Goal: Task Accomplishment & Management: Complete application form

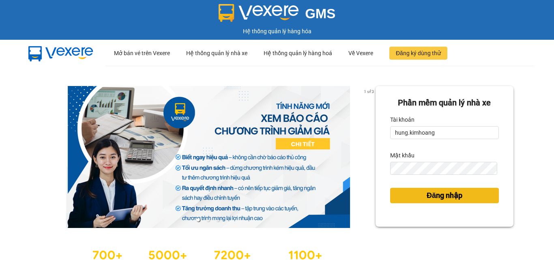
click at [448, 202] on button "Đăng nhập" at bounding box center [444, 195] width 109 height 15
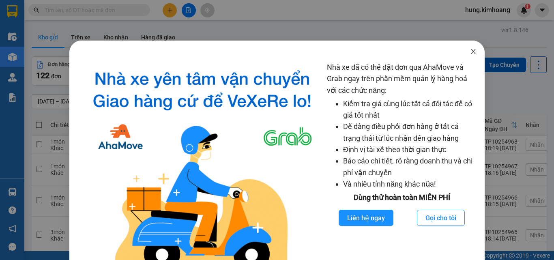
click at [472, 56] on span "Close" at bounding box center [473, 52] width 23 height 23
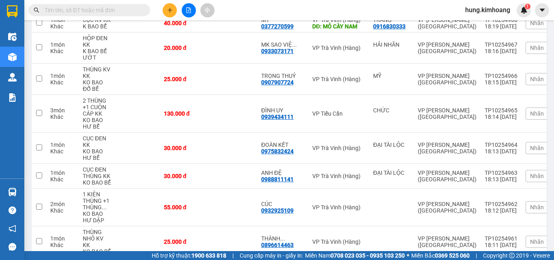
scroll to position [208, 0]
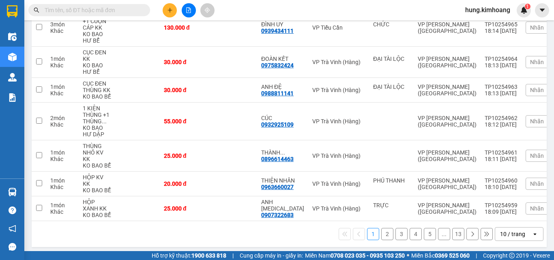
click at [533, 235] on div "open" at bounding box center [537, 234] width 11 height 13
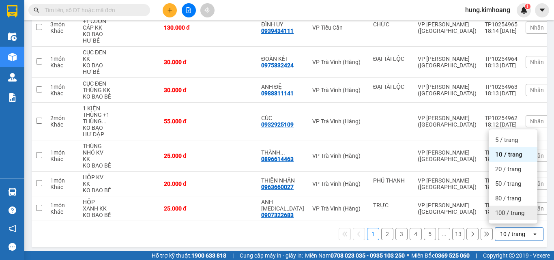
click at [522, 215] on span "100 / trang" at bounding box center [509, 213] width 29 height 8
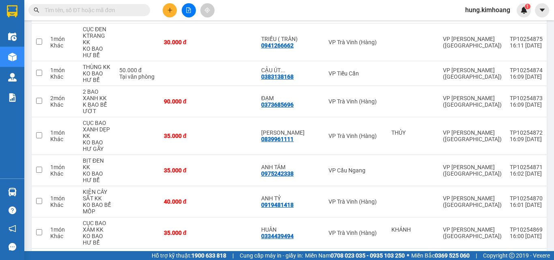
scroll to position [2877, 0]
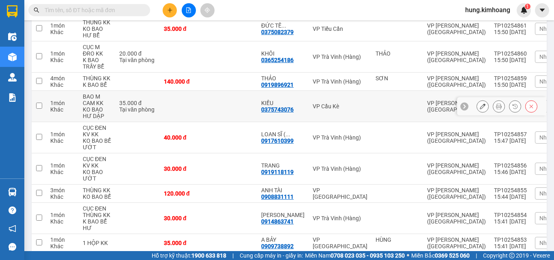
scroll to position [78, 0]
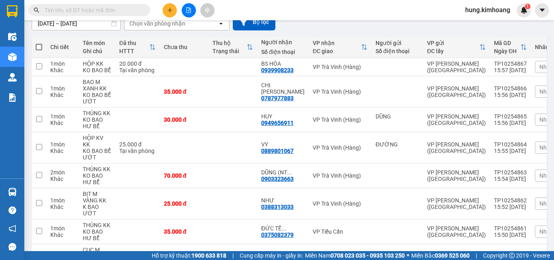
drag, startPoint x: 39, startPoint y: 45, endPoint x: 47, endPoint y: 44, distance: 8.6
click at [40, 45] on span at bounding box center [39, 47] width 6 height 6
click at [39, 43] on input "checkbox" at bounding box center [39, 43] width 0 height 0
checkbox input "true"
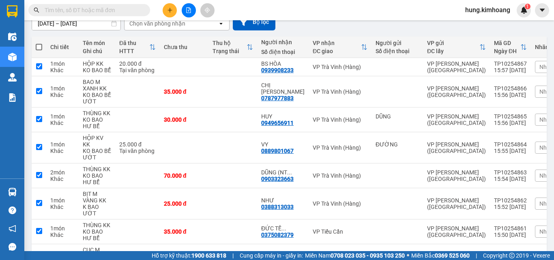
checkbox input "true"
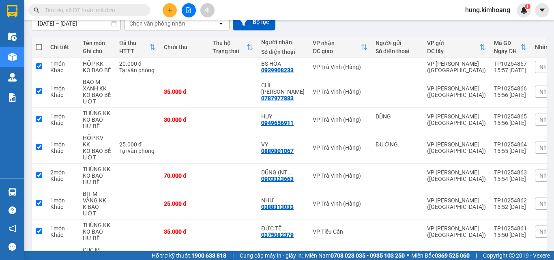
checkbox input "true"
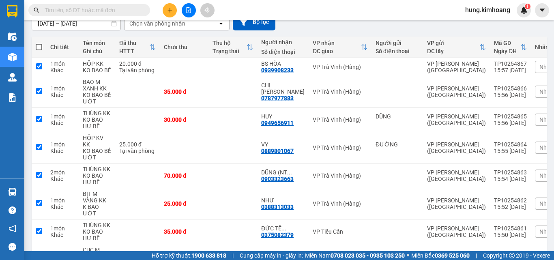
checkbox input "true"
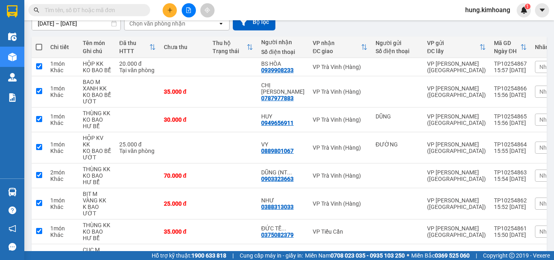
checkbox input "true"
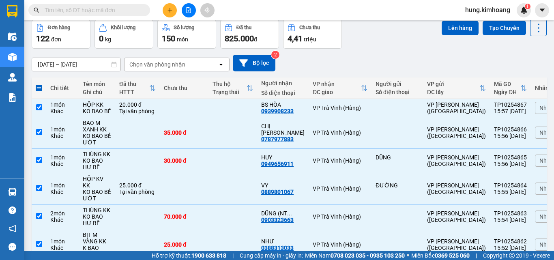
scroll to position [0, 0]
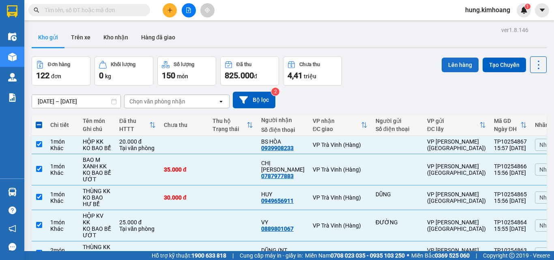
click at [455, 62] on button "Lên hàng" at bounding box center [460, 65] width 37 height 15
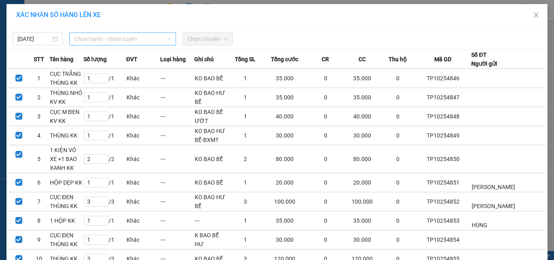
click at [146, 38] on span "Chọn tuyến - nhóm tuyến" at bounding box center [122, 39] width 97 height 12
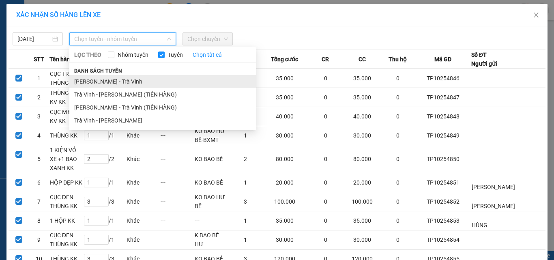
click at [116, 79] on li "[PERSON_NAME] - Trà Vinh" at bounding box center [162, 81] width 187 height 13
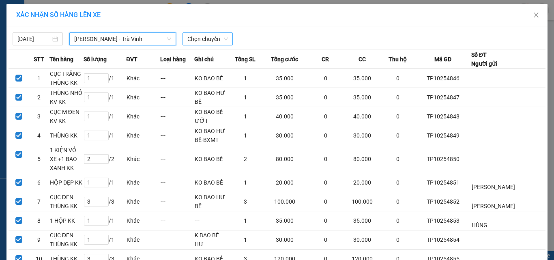
drag, startPoint x: 203, startPoint y: 40, endPoint x: 207, endPoint y: 45, distance: 6.4
click at [203, 40] on span "Chọn chuyến" at bounding box center [207, 39] width 41 height 12
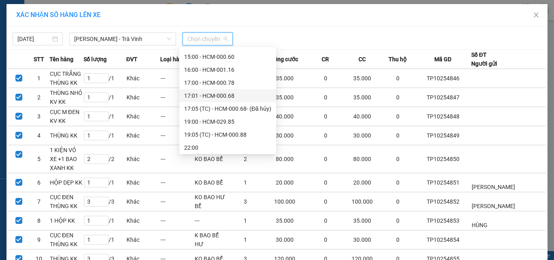
scroll to position [208, 0]
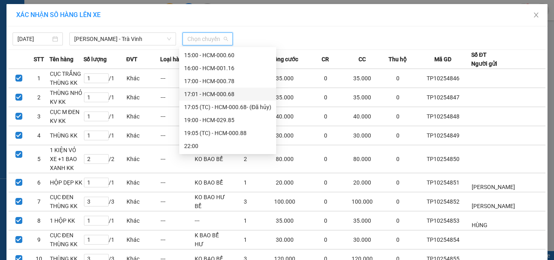
click at [230, 93] on div "17:01 - HCM-000.68" at bounding box center [227, 94] width 87 height 9
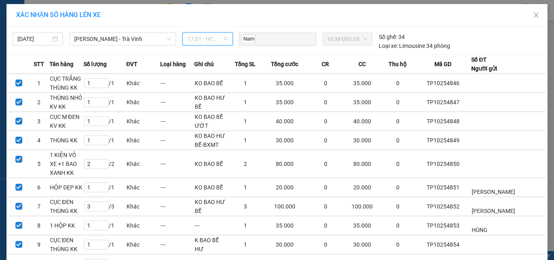
click at [213, 40] on span "17:01 - HCM-000.68" at bounding box center [207, 39] width 41 height 12
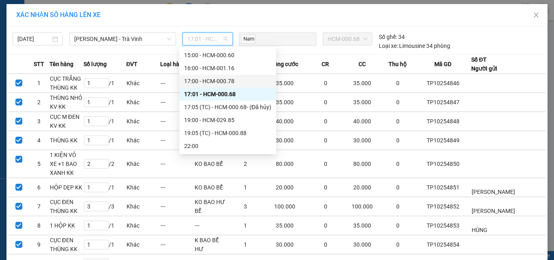
click at [213, 80] on div "17:00 - HCM-000.78" at bounding box center [227, 81] width 87 height 9
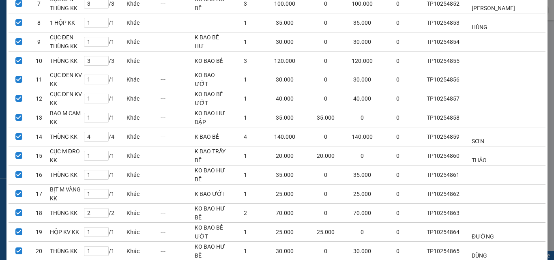
scroll to position [297, 0]
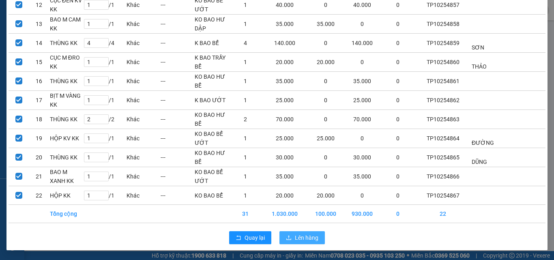
click at [302, 234] on span "Lên hàng" at bounding box center [307, 237] width 24 height 9
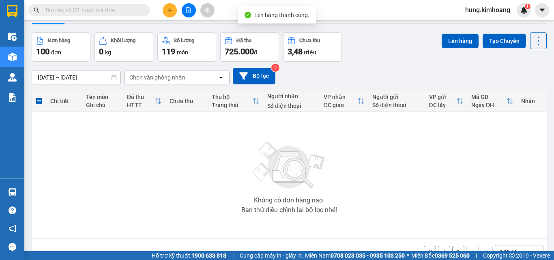
scroll to position [45, 0]
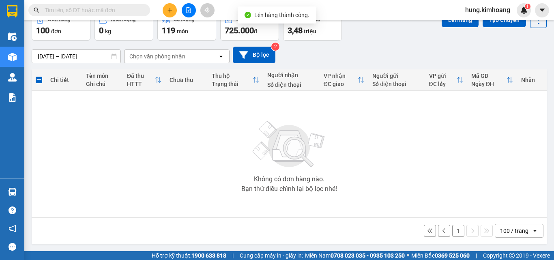
click at [452, 229] on button "1" at bounding box center [458, 231] width 12 height 12
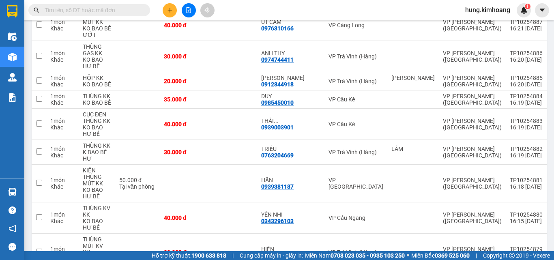
scroll to position [2877, 0]
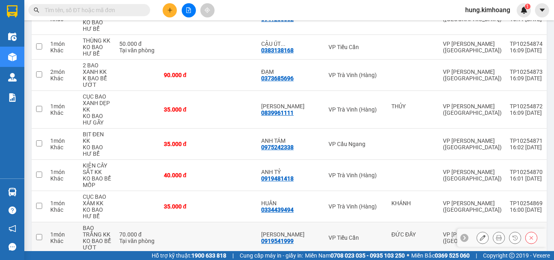
click at [392, 231] on div "ĐỨC ĐẦY" at bounding box center [413, 237] width 43 height 13
checkbox input "true"
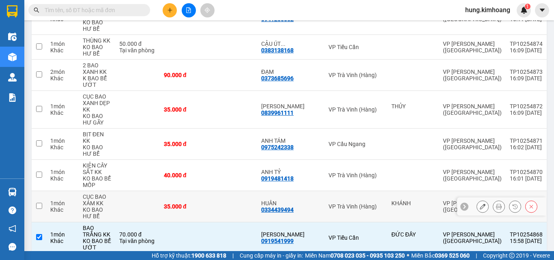
click at [329, 203] on div "VP Trà Vinh (Hàng)" at bounding box center [356, 206] width 55 height 6
checkbox input "true"
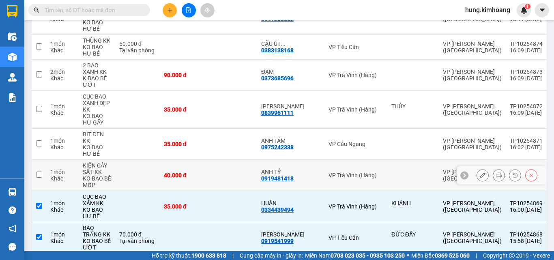
click at [255, 160] on td at bounding box center [233, 175] width 49 height 31
checkbox input "true"
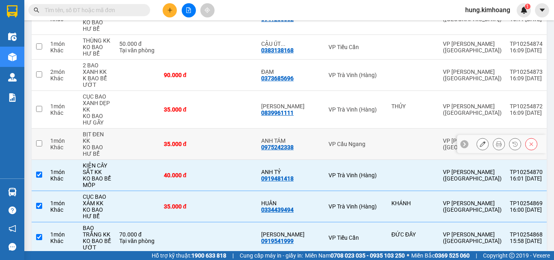
click at [233, 129] on td at bounding box center [233, 144] width 49 height 31
checkbox input "true"
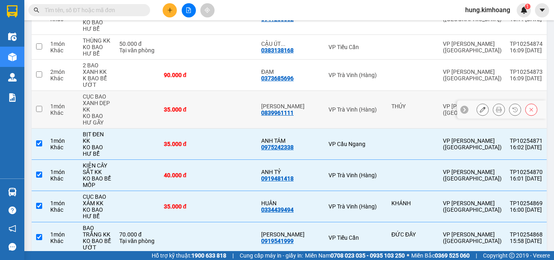
click at [223, 91] on td at bounding box center [233, 110] width 49 height 38
checkbox input "true"
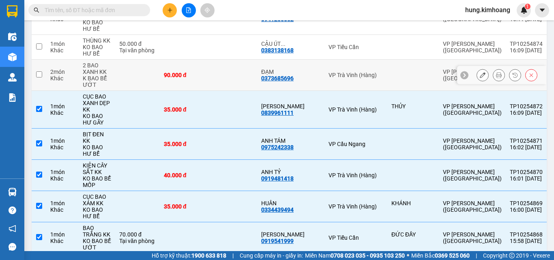
click at [222, 60] on td at bounding box center [233, 75] width 49 height 31
checkbox input "true"
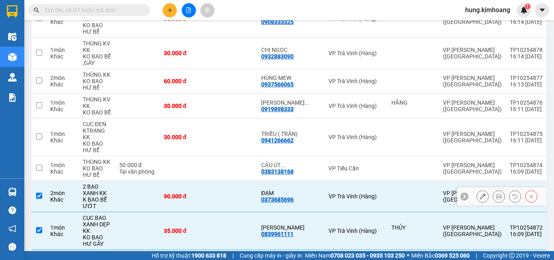
scroll to position [2755, 0]
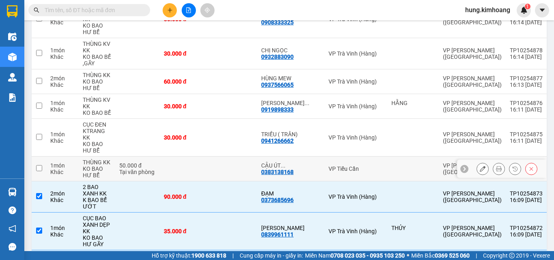
click at [206, 157] on td at bounding box center [184, 169] width 49 height 25
checkbox input "true"
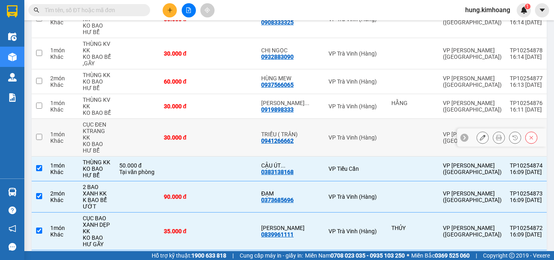
click at [194, 119] on td "30.000 đ" at bounding box center [184, 138] width 49 height 38
checkbox input "true"
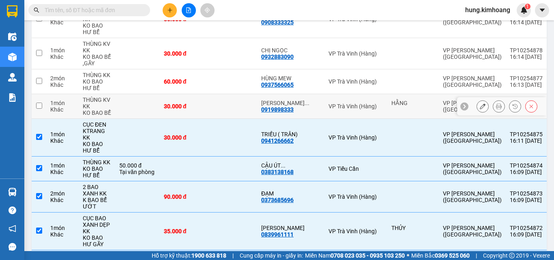
click at [193, 94] on td "30.000 đ" at bounding box center [184, 106] width 49 height 25
checkbox input "true"
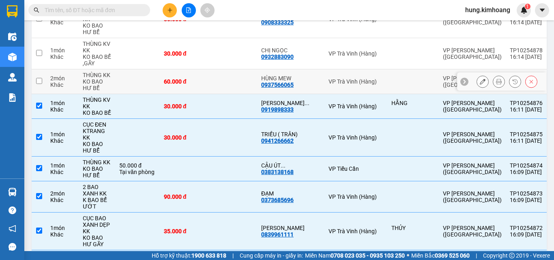
click at [192, 69] on td "60.000 đ" at bounding box center [184, 81] width 49 height 25
checkbox input "true"
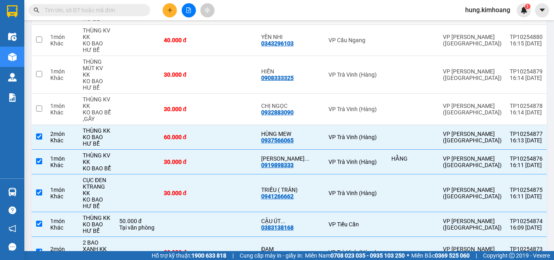
scroll to position [2634, 0]
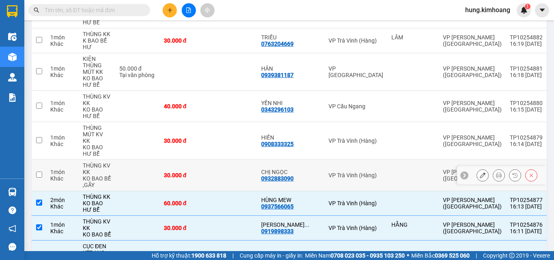
drag, startPoint x: 191, startPoint y: 137, endPoint x: 185, endPoint y: 118, distance: 19.5
click at [191, 172] on div "30.000 đ" at bounding box center [184, 175] width 41 height 6
checkbox input "true"
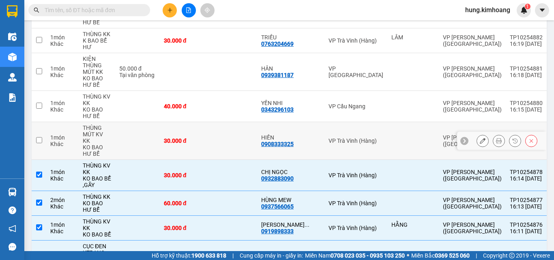
click at [181, 122] on td "30.000 đ" at bounding box center [184, 141] width 49 height 38
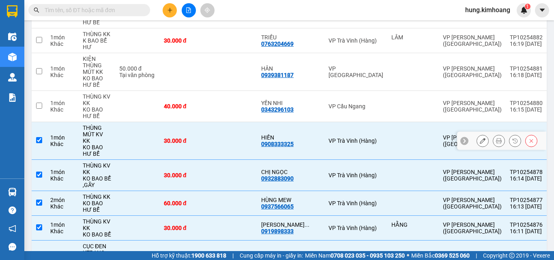
checkbox input "true"
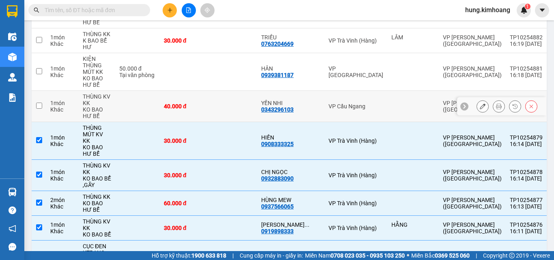
click at [183, 91] on td "40.000 đ" at bounding box center [184, 106] width 49 height 31
checkbox input "true"
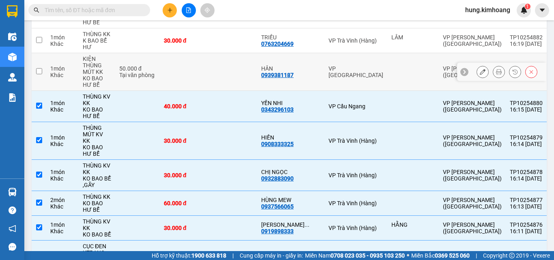
click at [178, 53] on td at bounding box center [184, 72] width 49 height 38
checkbox input "true"
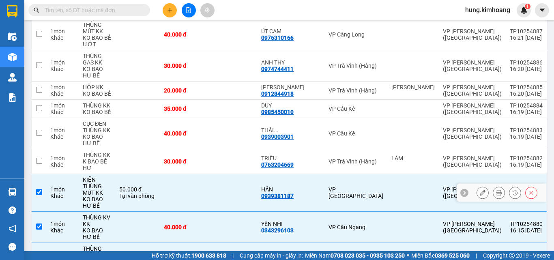
scroll to position [2512, 0]
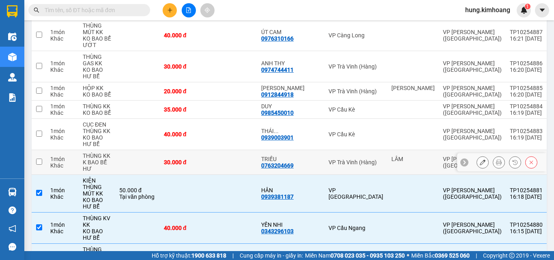
click at [183, 159] on div "30.000 đ" at bounding box center [184, 162] width 41 height 6
checkbox input "true"
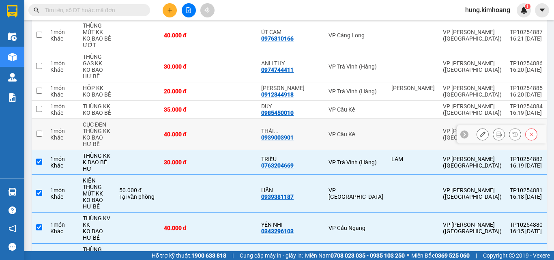
click at [174, 119] on td "40.000 đ" at bounding box center [184, 134] width 49 height 31
checkbox input "true"
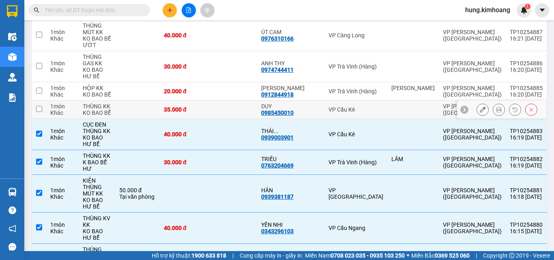
click at [170, 106] on div "35.000 đ" at bounding box center [184, 109] width 41 height 6
checkbox input "true"
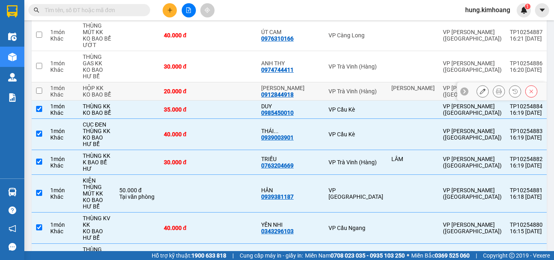
click at [170, 82] on td "20.000 đ" at bounding box center [184, 91] width 49 height 18
checkbox input "true"
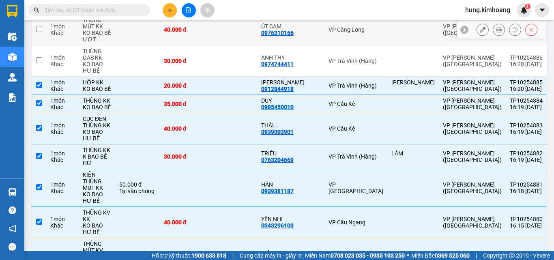
scroll to position [2431, 0]
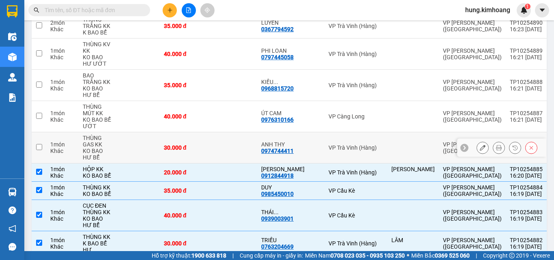
click at [171, 132] on td "30.000 đ" at bounding box center [184, 147] width 49 height 31
checkbox input "true"
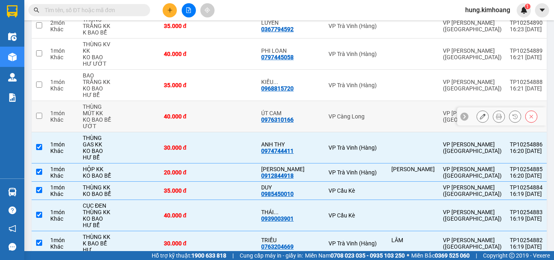
click at [168, 113] on div "40.000 đ" at bounding box center [184, 116] width 41 height 6
checkbox input "true"
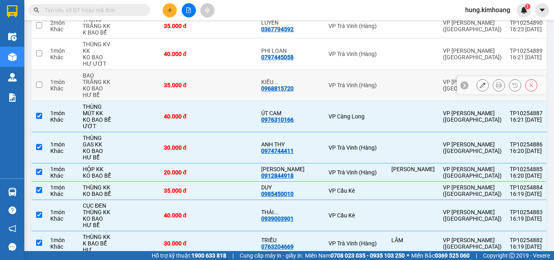
click at [168, 82] on div "35.000 đ" at bounding box center [184, 85] width 41 height 6
checkbox input "true"
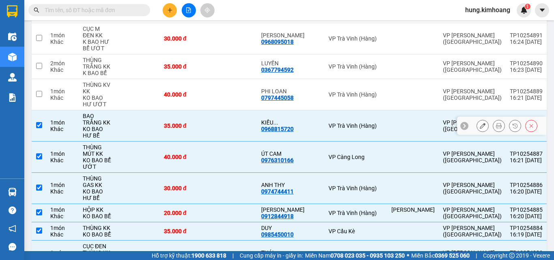
scroll to position [2228, 0]
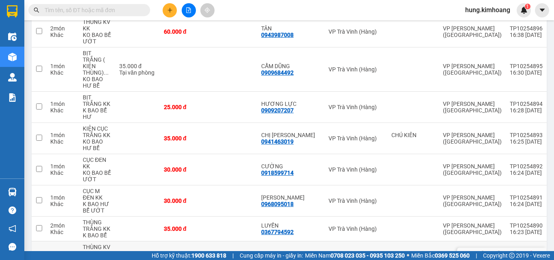
click at [163, 241] on td "40.000 đ" at bounding box center [184, 256] width 49 height 31
checkbox input "true"
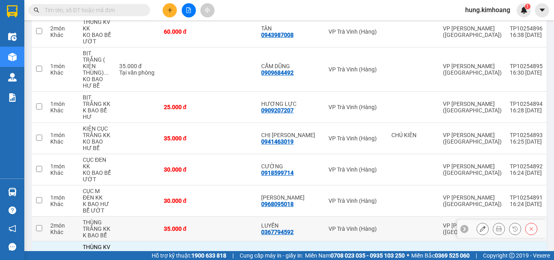
click at [82, 217] on td "THÙNG TRẮNG KK K BAO BỂ" at bounding box center [97, 229] width 37 height 25
checkbox input "true"
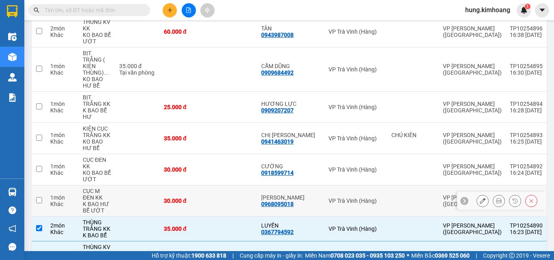
drag, startPoint x: 80, startPoint y: 156, endPoint x: 79, endPoint y: 140, distance: 15.8
click at [80, 185] on td "CỤC M ĐEN KK K BAO HƯ BỂ ƯỚT" at bounding box center [97, 200] width 37 height 31
checkbox input "true"
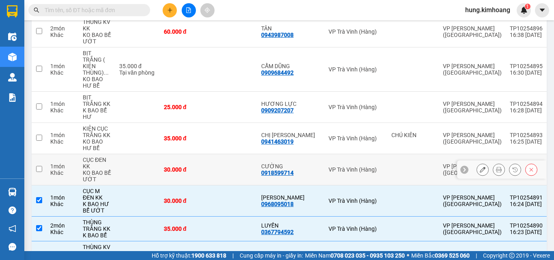
click at [79, 154] on td "CỤC ĐEN KK KO BAO BỂ ƯỚT" at bounding box center [97, 169] width 37 height 31
checkbox input "true"
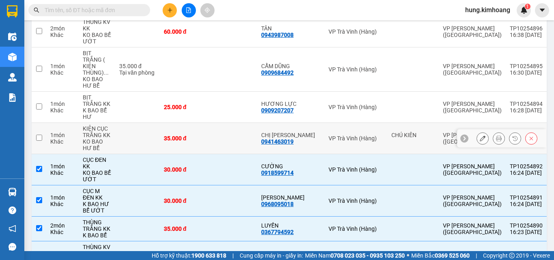
drag, startPoint x: 76, startPoint y: 95, endPoint x: 72, endPoint y: 64, distance: 31.1
click at [75, 123] on td "1 món Khác" at bounding box center [62, 138] width 32 height 31
checkbox input "true"
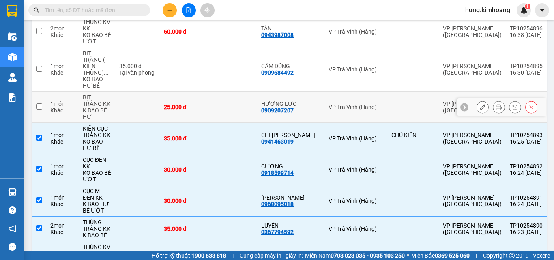
click at [72, 107] on div "Khác" at bounding box center [62, 110] width 24 height 6
checkbox input "true"
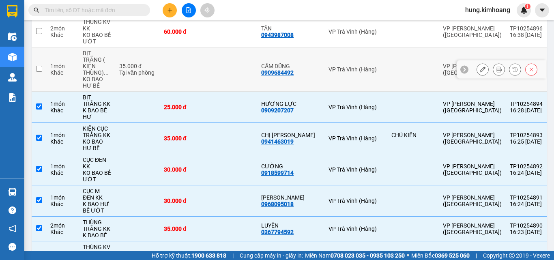
click at [78, 47] on td "1 món Khác" at bounding box center [62, 69] width 32 height 44
checkbox input "true"
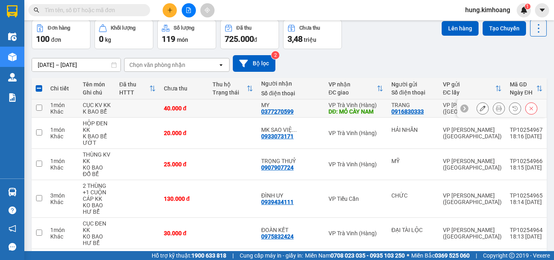
scroll to position [0, 0]
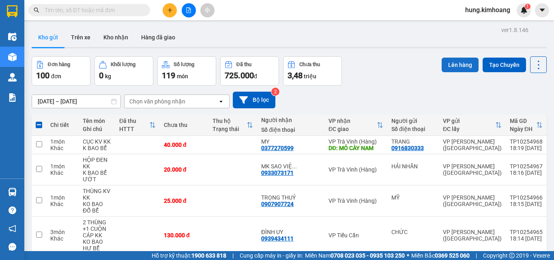
click at [442, 67] on button "Lên hàng" at bounding box center [460, 65] width 37 height 15
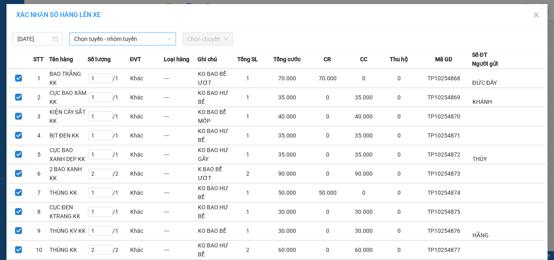
click at [144, 42] on span "Chọn tuyến - nhóm tuyến" at bounding box center [122, 39] width 97 height 12
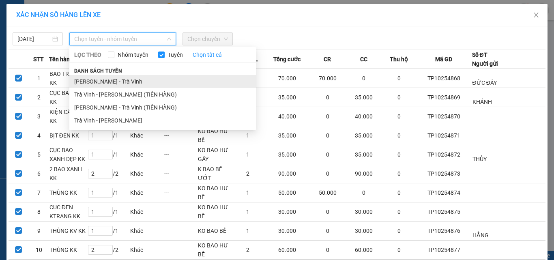
click at [124, 79] on li "[PERSON_NAME] - Trà Vinh" at bounding box center [162, 81] width 187 height 13
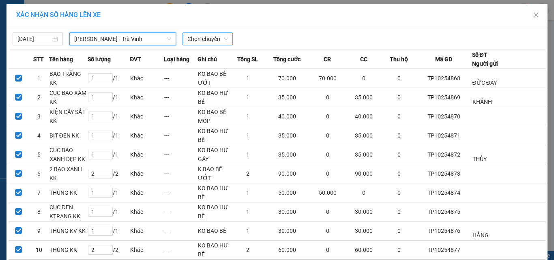
click at [207, 39] on span "Chọn chuyến" at bounding box center [207, 39] width 41 height 12
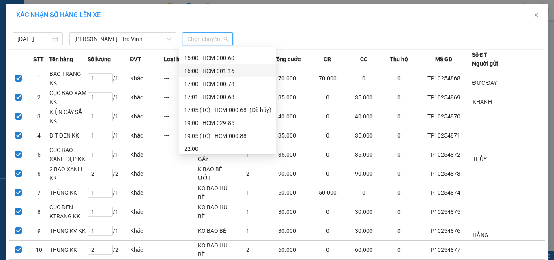
scroll to position [208, 0]
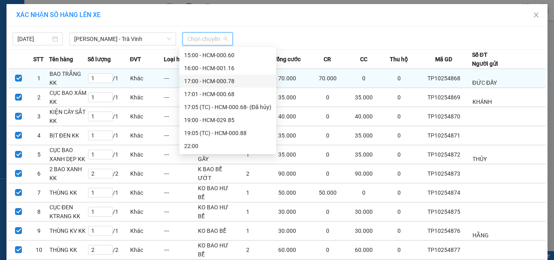
click at [232, 84] on div "17:00 - HCM-000.78" at bounding box center [227, 81] width 87 height 9
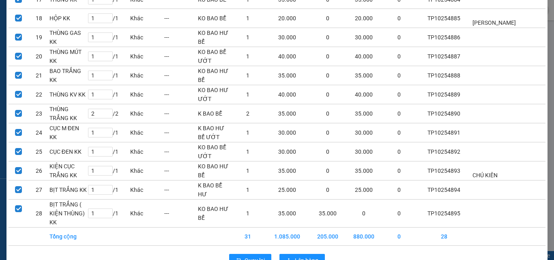
scroll to position [420, 0]
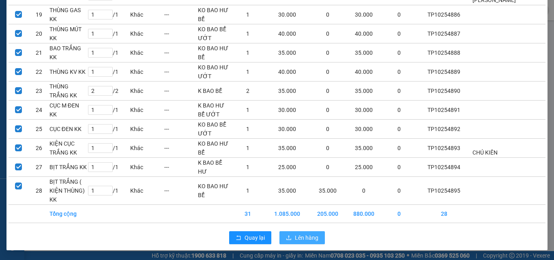
click at [300, 241] on span "Lên hàng" at bounding box center [307, 237] width 24 height 9
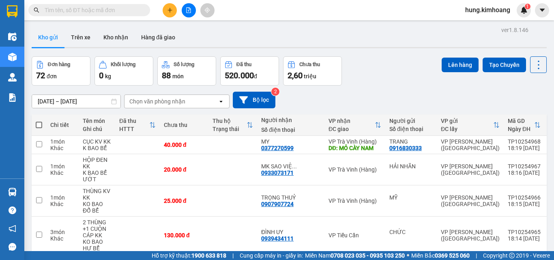
click at [40, 124] on span at bounding box center [39, 125] width 6 height 6
click at [39, 121] on input "checkbox" at bounding box center [39, 121] width 0 height 0
checkbox input "true"
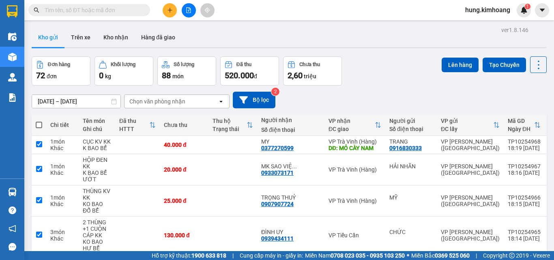
checkbox input "true"
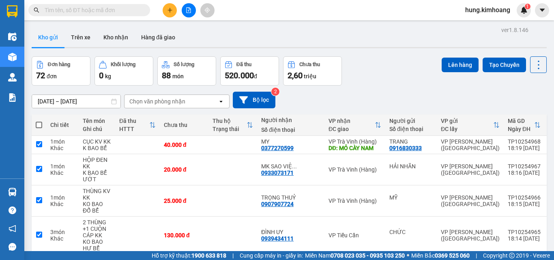
checkbox input "true"
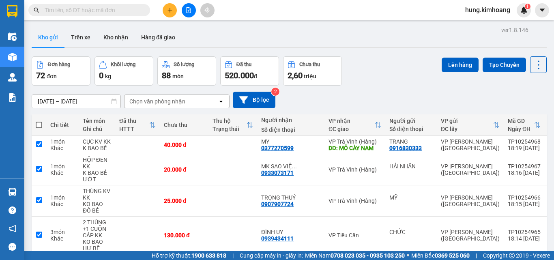
checkbox input "true"
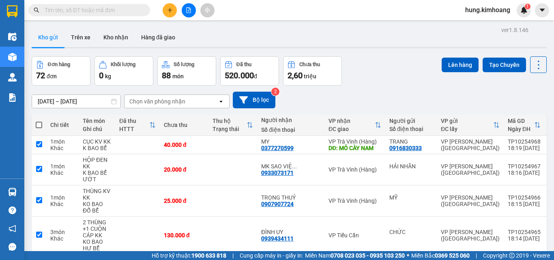
checkbox input "true"
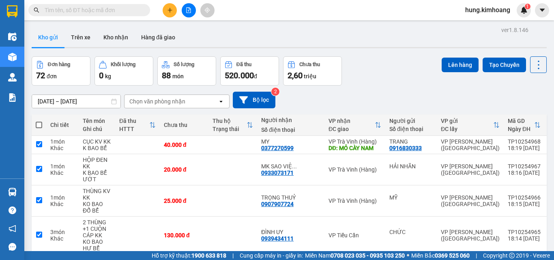
checkbox input "true"
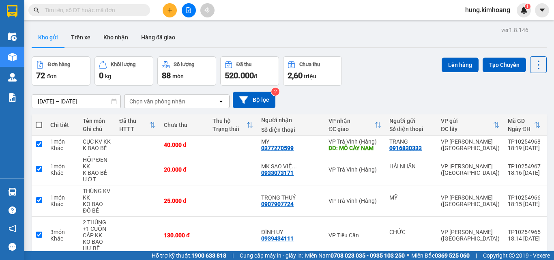
checkbox input "true"
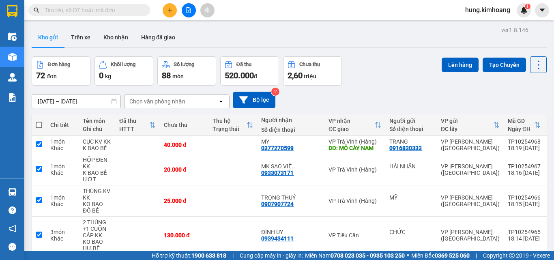
checkbox input "true"
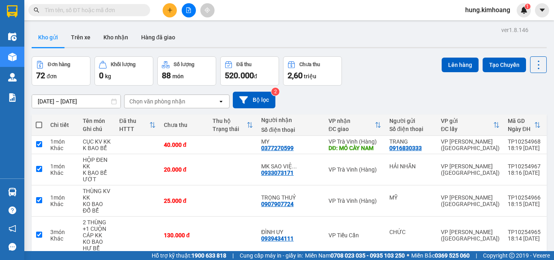
checkbox input "true"
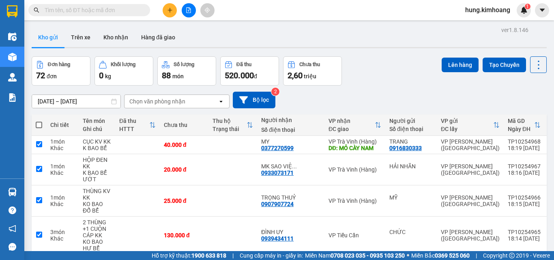
checkbox input "true"
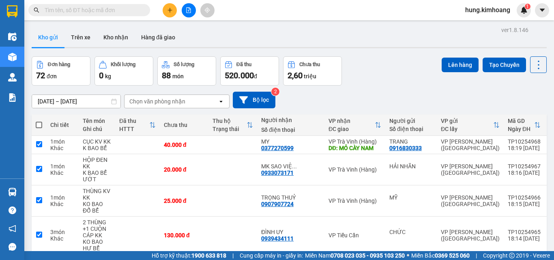
checkbox input "true"
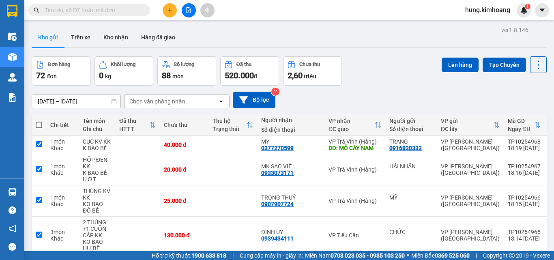
checkbox input "true"
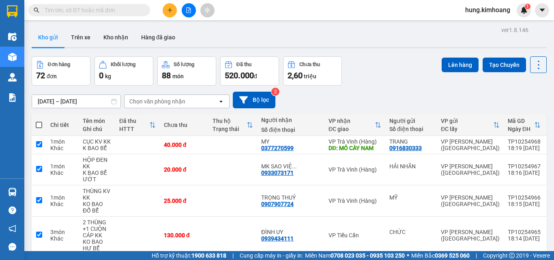
checkbox input "true"
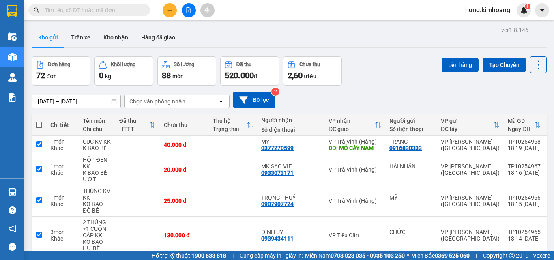
checkbox input "true"
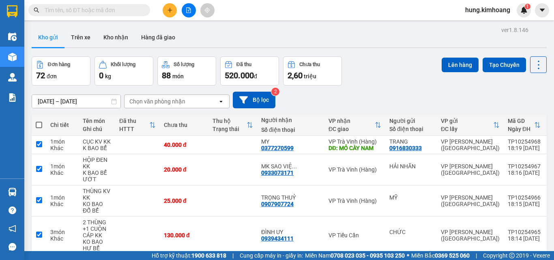
checkbox input "true"
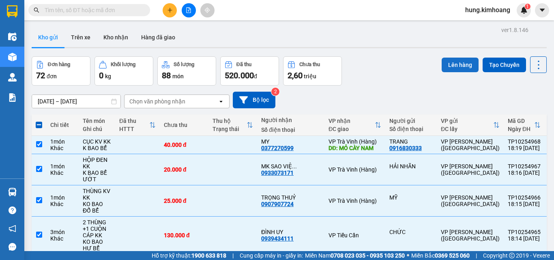
click at [465, 61] on button "Lên hàng" at bounding box center [460, 65] width 37 height 15
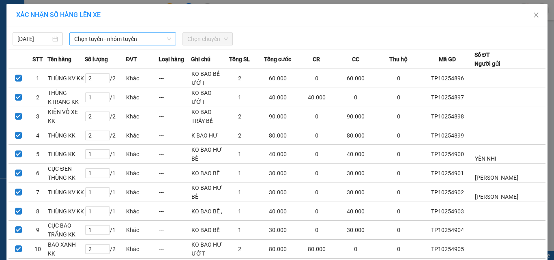
click at [134, 36] on span "Chọn tuyến - nhóm tuyến" at bounding box center [122, 39] width 97 height 12
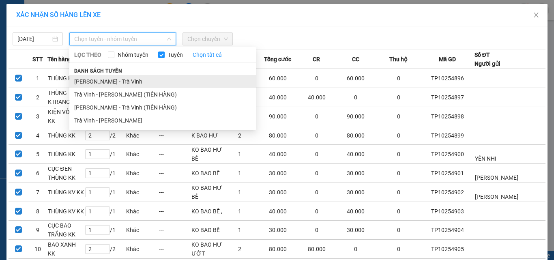
click at [130, 80] on li "[PERSON_NAME] - Trà Vinh" at bounding box center [162, 81] width 187 height 13
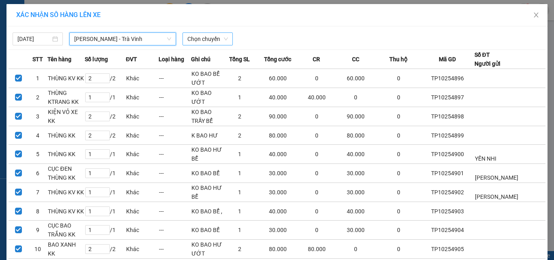
click at [205, 35] on span "Chọn chuyến" at bounding box center [207, 39] width 41 height 12
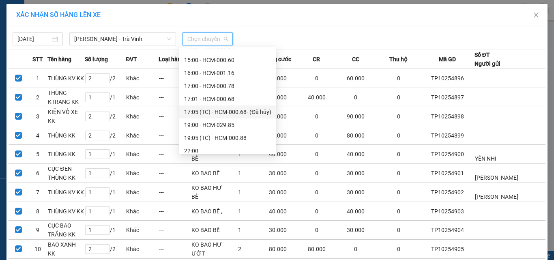
scroll to position [208, 0]
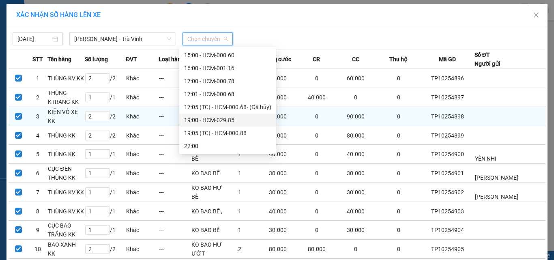
click at [240, 121] on div "19:00 - HCM-029.85" at bounding box center [227, 120] width 87 height 9
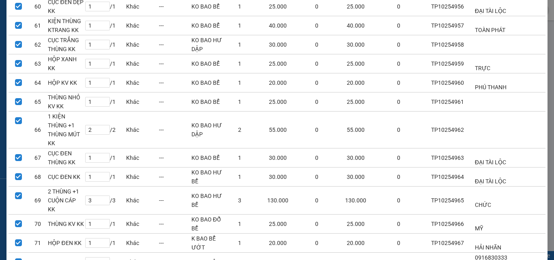
scroll to position [1284, 0]
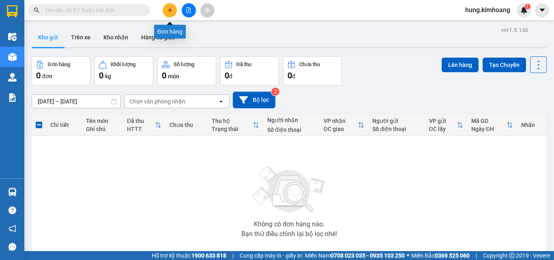
click at [171, 12] on icon "plus" at bounding box center [170, 10] width 6 height 6
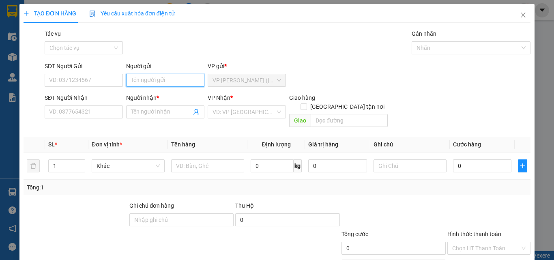
click at [151, 83] on input "Người gửi" at bounding box center [165, 80] width 78 height 13
type input "PHƯỚC"
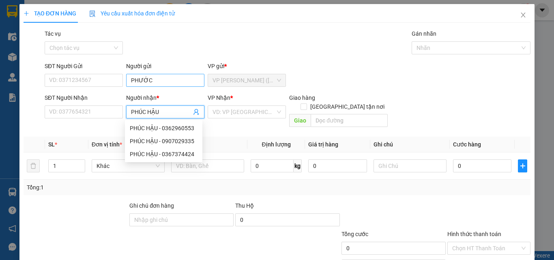
type input "PHÚC HẬU"
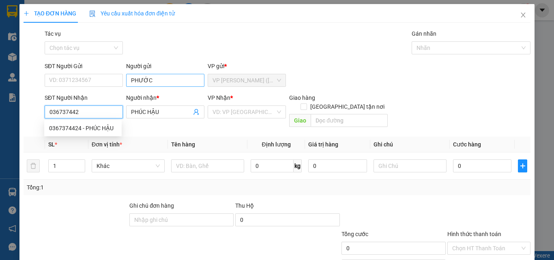
type input "0367374424"
click at [114, 125] on div "0367374424 - PHÚC HẬU" at bounding box center [83, 128] width 68 height 9
type input "30.000"
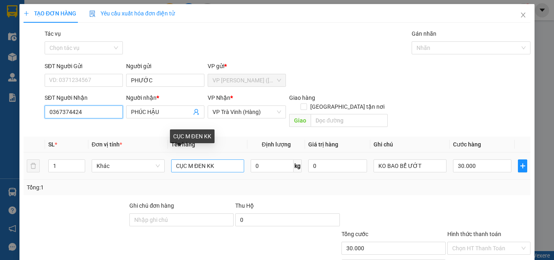
type input "0367374424"
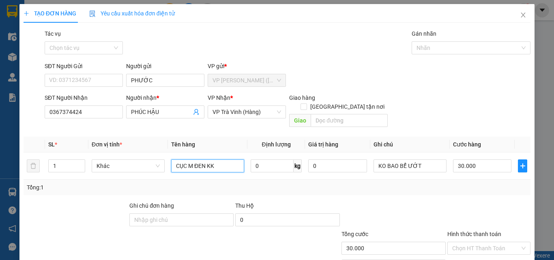
drag, startPoint x: 223, startPoint y: 161, endPoint x: 166, endPoint y: 189, distance: 63.3
click at [166, 188] on div "Transit Pickup Surcharge Ids Transit Deliver Surcharge Ids Transit Deliver Surc…" at bounding box center [277, 161] width 507 height 264
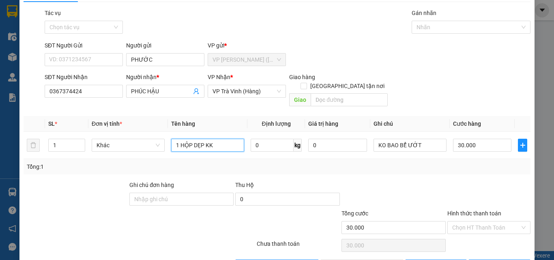
scroll to position [40, 0]
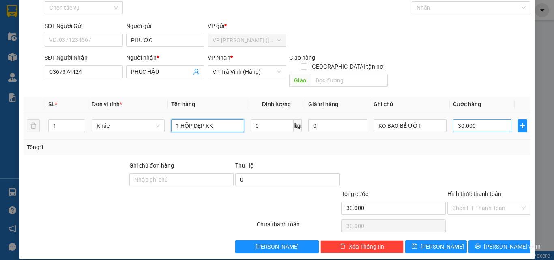
type input "1 HỘP DẸP KK"
click at [478, 119] on input "30.000" at bounding box center [482, 125] width 58 height 13
type input "2"
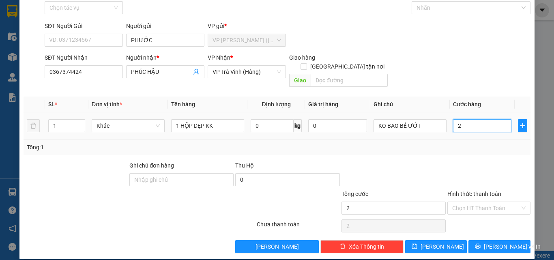
type input "25"
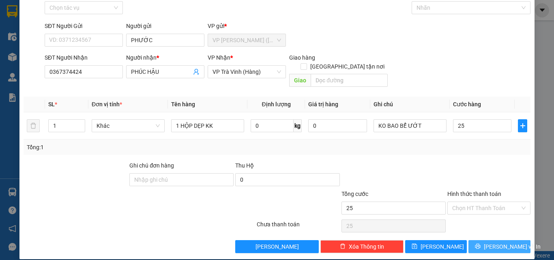
type input "25.000"
click at [504, 242] on span "[PERSON_NAME] và In" at bounding box center [512, 246] width 57 height 9
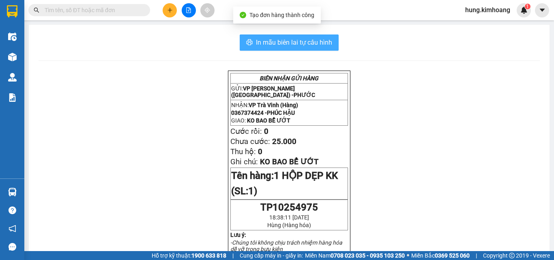
click at [312, 45] on span "In mẫu biên lai tự cấu hình" at bounding box center [294, 42] width 76 height 10
